Goal: Task Accomplishment & Management: Manage account settings

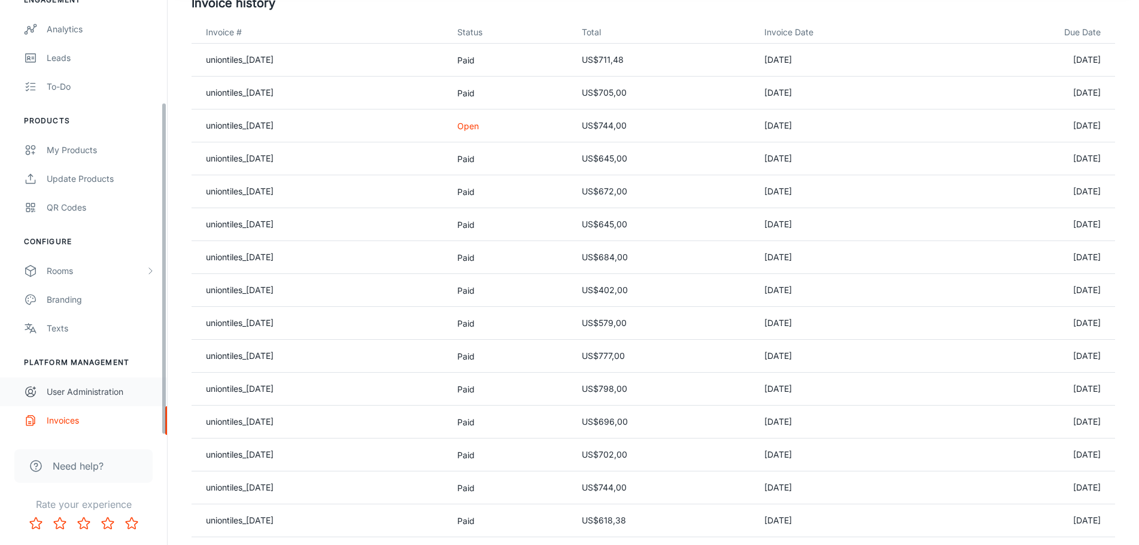
scroll to position [122, 0]
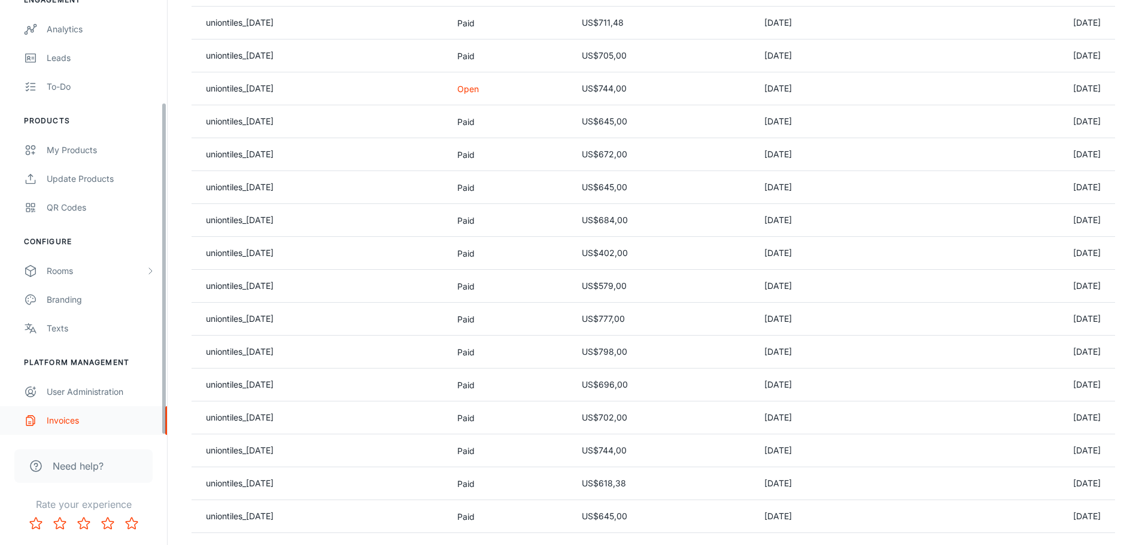
click at [58, 421] on div "Invoices" at bounding box center [101, 420] width 108 height 13
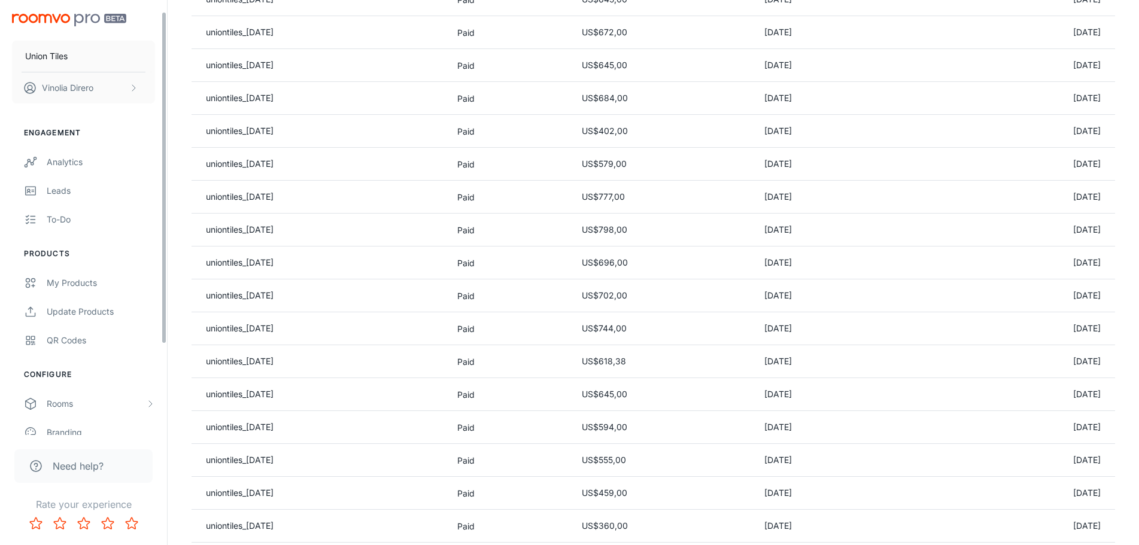
scroll to position [0, 0]
drag, startPoint x: 166, startPoint y: 420, endPoint x: 190, endPoint y: 279, distance: 143.2
click at [191, 285] on div "Union Tiles Vinolia Direro Engagement Analytics Leads To-do Products My Product…" at bounding box center [569, 395] width 1139 height 1279
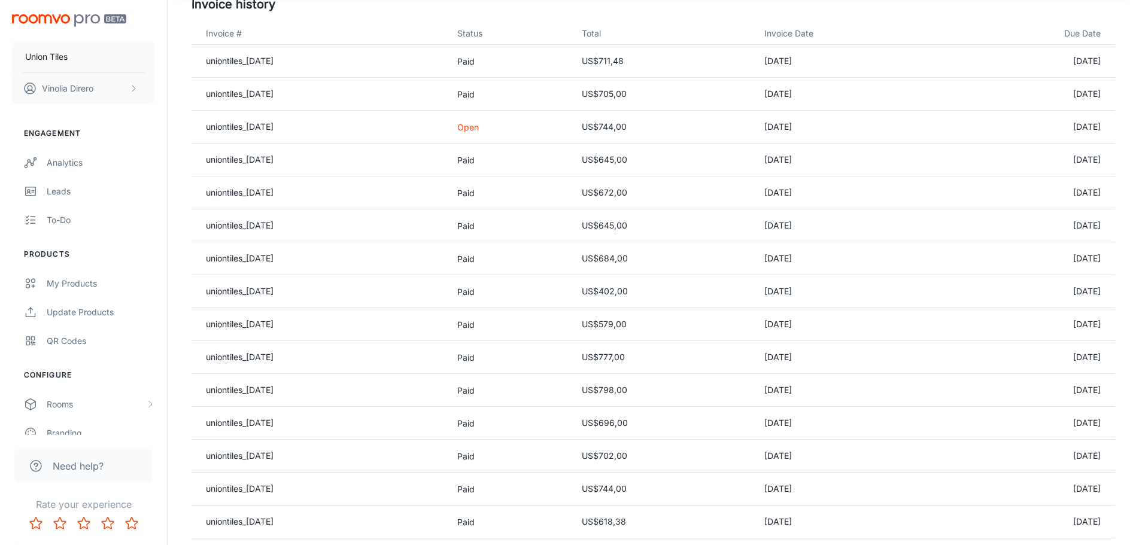
scroll to position [61, 0]
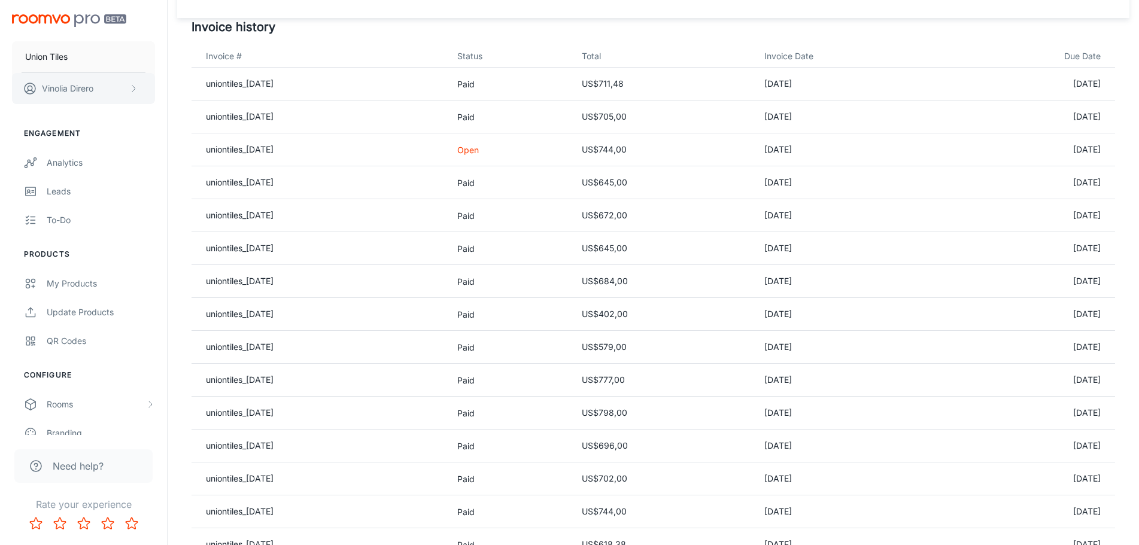
click at [124, 82] on button "Vinolia Direro" at bounding box center [83, 88] width 143 height 31
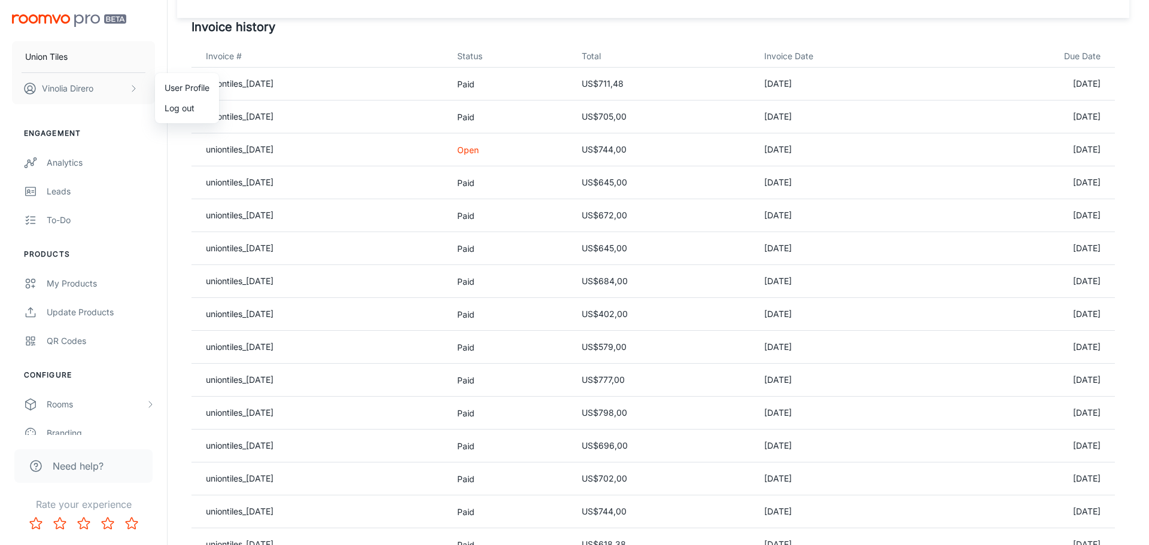
click at [87, 80] on div at bounding box center [574, 272] width 1149 height 545
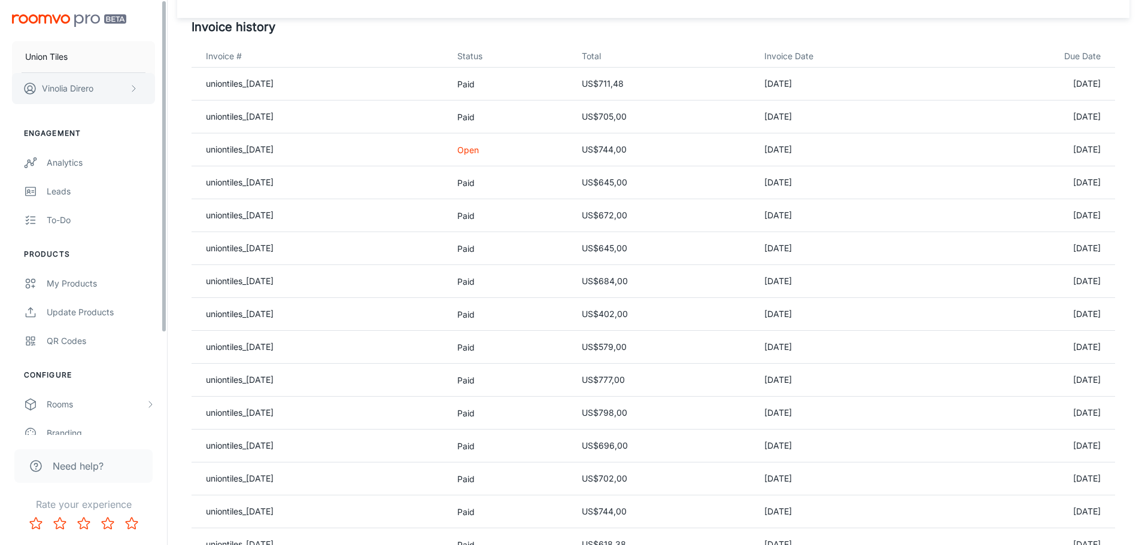
click at [96, 89] on button "Vinolia Direro" at bounding box center [83, 88] width 143 height 31
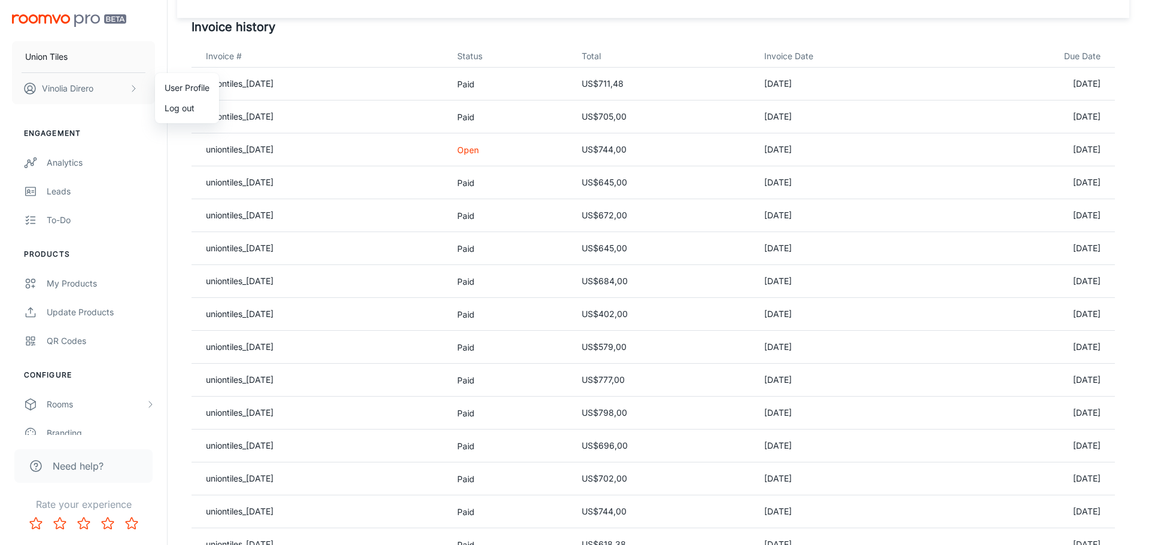
click at [200, 87] on li "User Profile" at bounding box center [187, 88] width 64 height 20
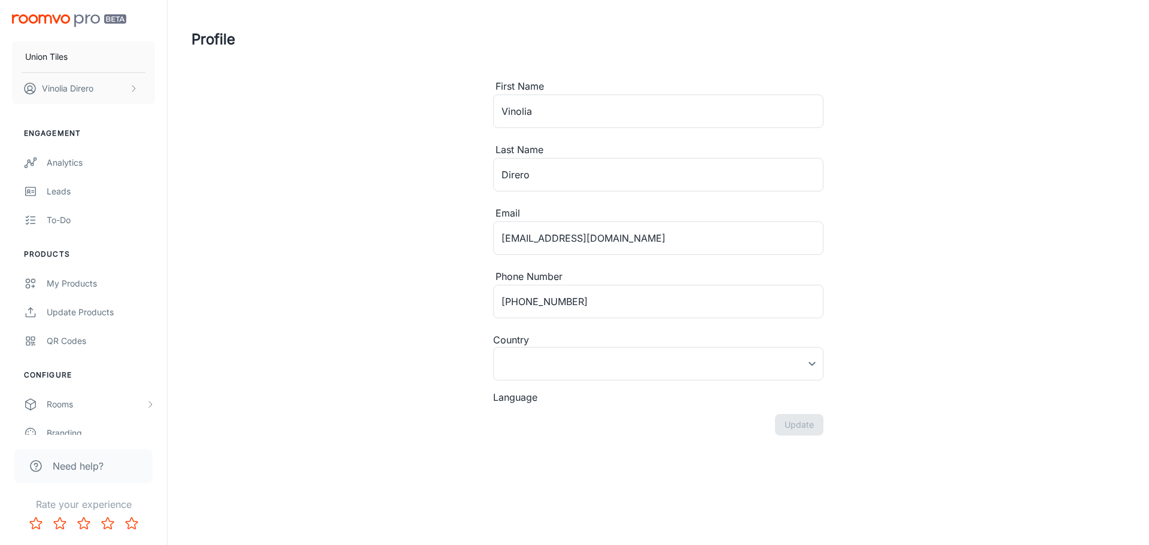
type input "South Africa"
click at [32, 51] on p "Union Tiles" at bounding box center [46, 56] width 42 height 13
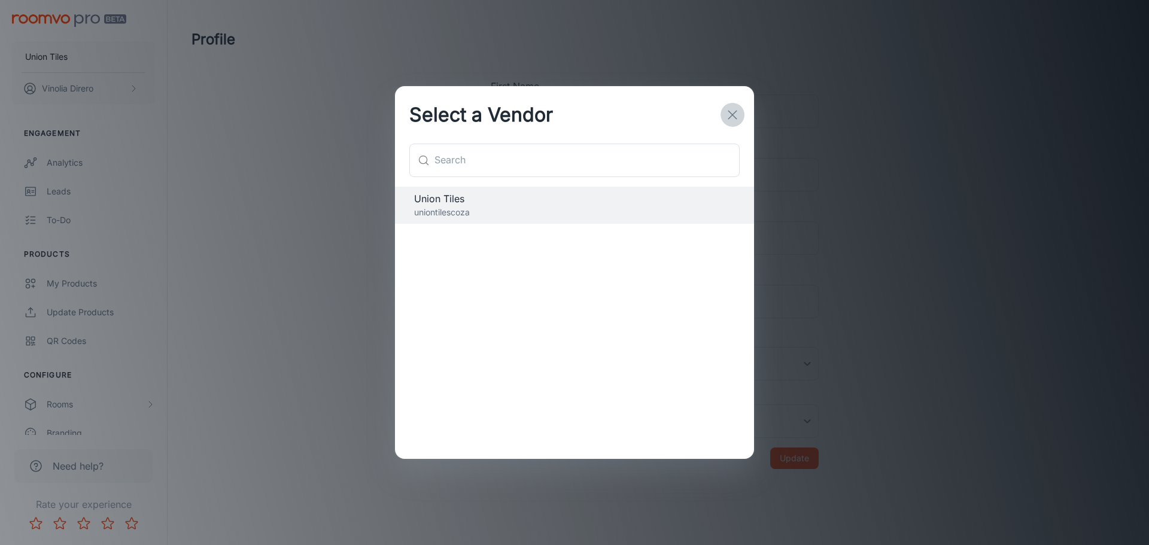
click at [737, 111] on icon "button" at bounding box center [732, 115] width 14 height 14
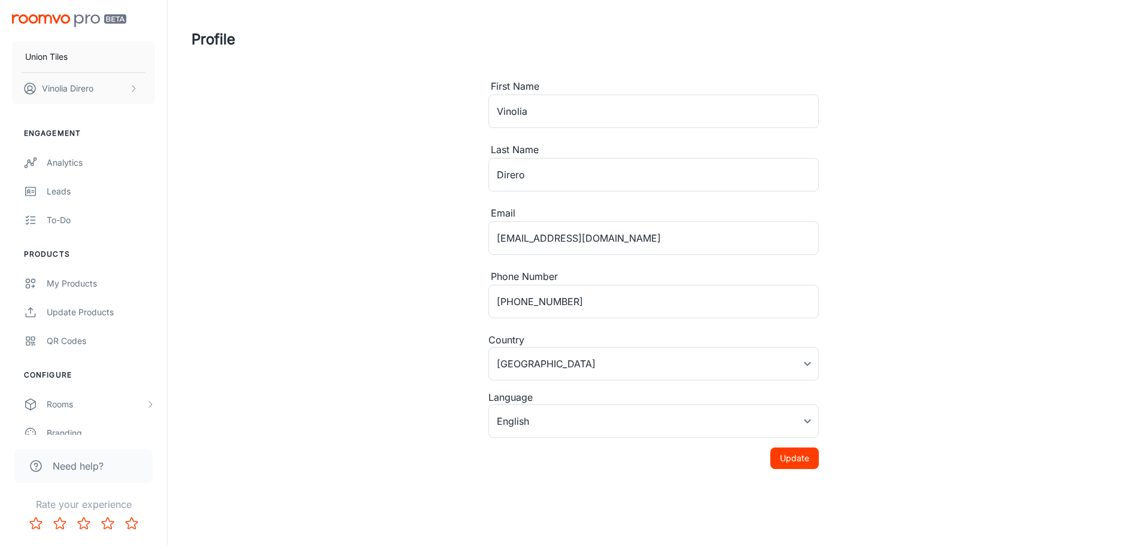
click at [889, 93] on div "Profile First Name Vinolia ​ Last Name Direro ​ Email vinolia@uniontiles.co.za …" at bounding box center [653, 253] width 952 height 507
